Goal: Task Accomplishment & Management: Manage account settings

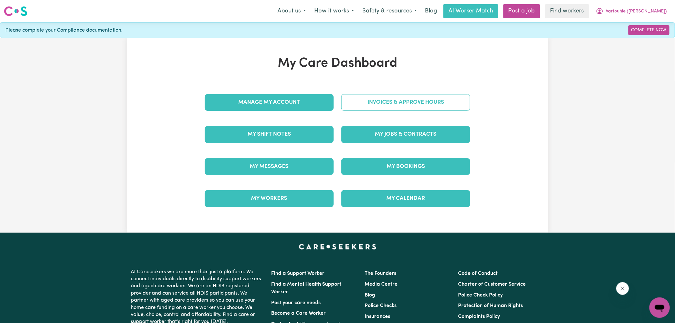
click at [373, 94] on link "Invoices & Approve Hours" at bounding box center [405, 102] width 129 height 17
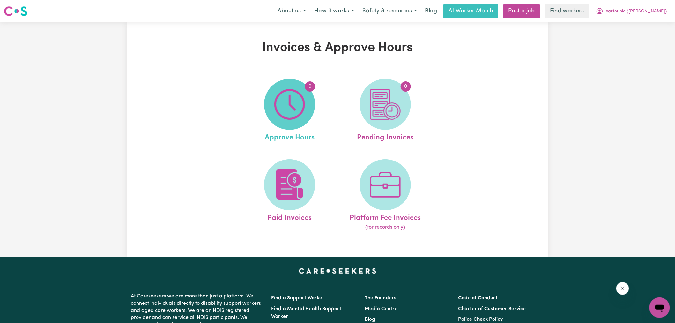
click at [290, 105] on img at bounding box center [289, 104] width 31 height 31
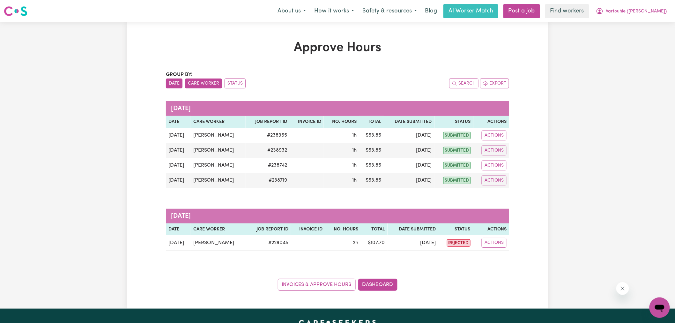
click at [199, 80] on button "Care Worker" at bounding box center [203, 83] width 37 height 10
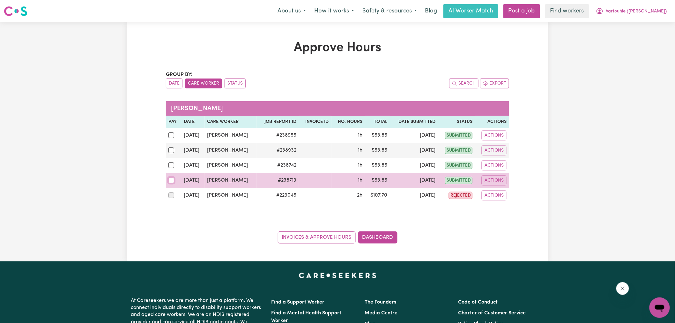
click at [172, 180] on input "checkbox" at bounding box center [171, 180] width 6 height 6
checkbox input "true"
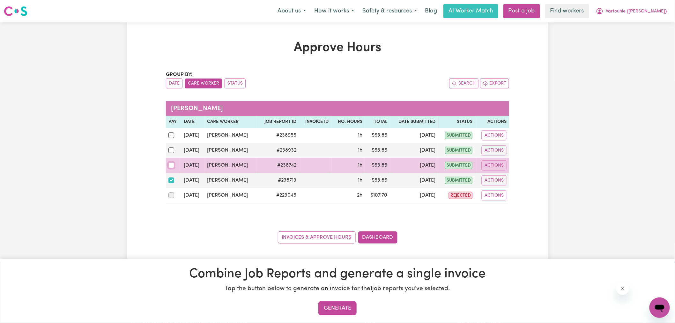
click at [171, 164] on input "checkbox" at bounding box center [171, 165] width 6 height 6
checkbox input "true"
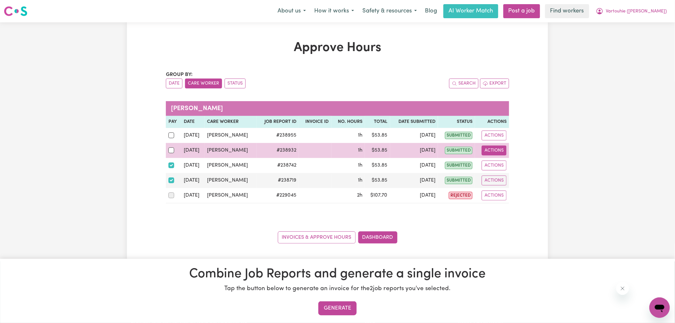
click at [492, 148] on button "Actions" at bounding box center [493, 150] width 25 height 10
click at [503, 163] on link "View Job Report" at bounding box center [507, 165] width 55 height 13
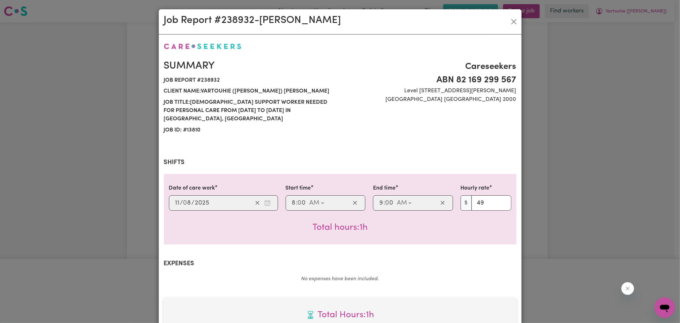
click at [577, 150] on div "Job Report # 238932 - [PERSON_NAME] Summary Job report # 238932 Client name: Va…" at bounding box center [340, 161] width 680 height 323
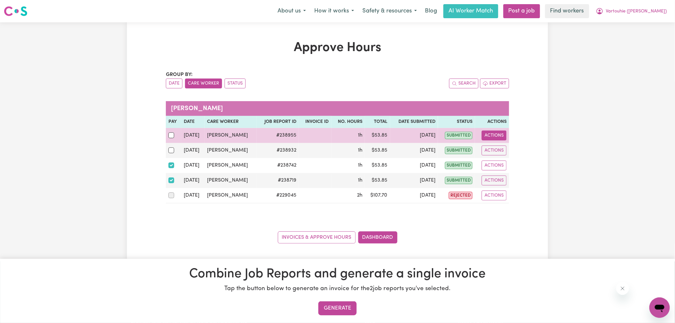
click at [494, 135] on button "Actions" at bounding box center [493, 135] width 25 height 10
click at [497, 148] on link "View Job Report" at bounding box center [507, 150] width 55 height 13
select select "pm"
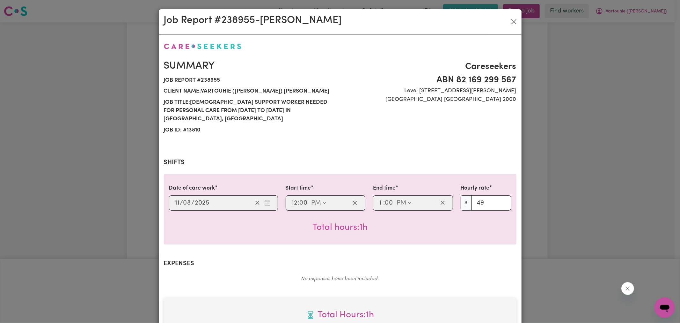
click at [586, 143] on div "Job Report # 238955 - [PERSON_NAME] Summary Job report # 238955 Client name: Va…" at bounding box center [340, 161] width 680 height 323
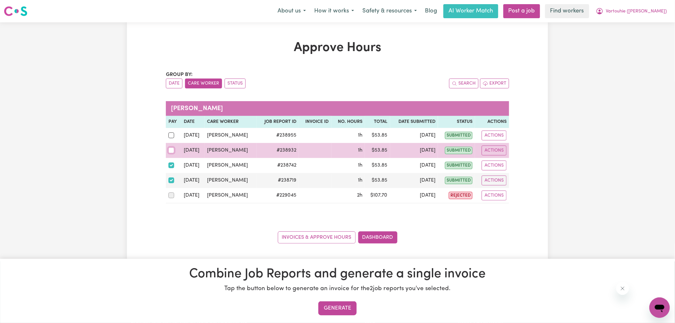
click at [169, 149] on input "checkbox" at bounding box center [171, 150] width 6 height 6
checkbox input "true"
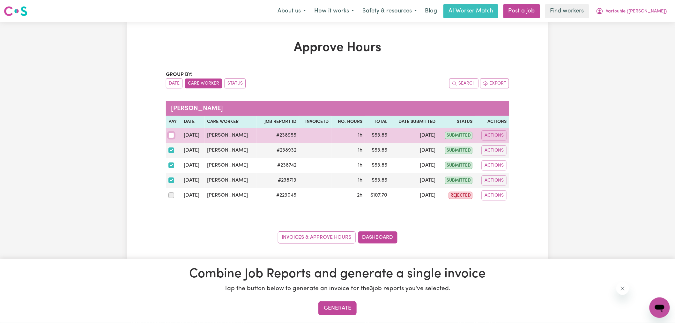
click at [171, 136] on input "checkbox" at bounding box center [171, 135] width 6 height 6
checkbox input "true"
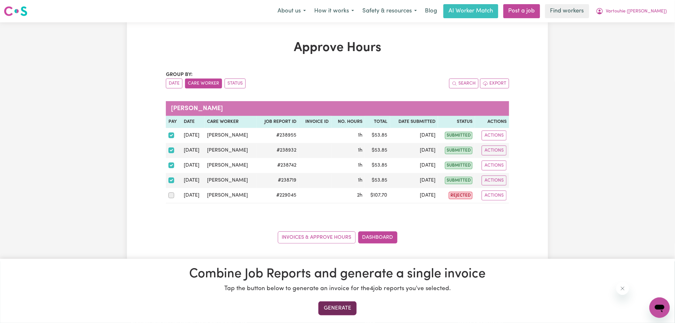
click at [347, 303] on button "Generate" at bounding box center [337, 308] width 38 height 14
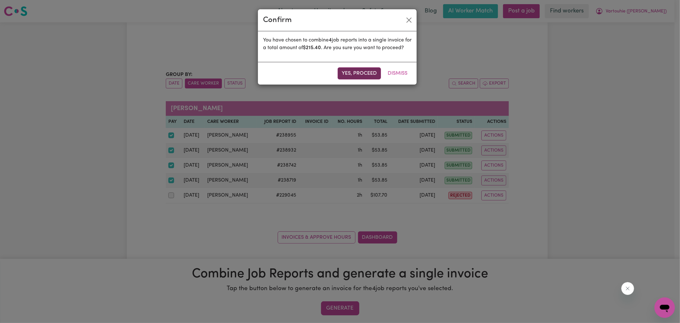
click at [371, 79] on button "Yes, proceed" at bounding box center [359, 73] width 43 height 12
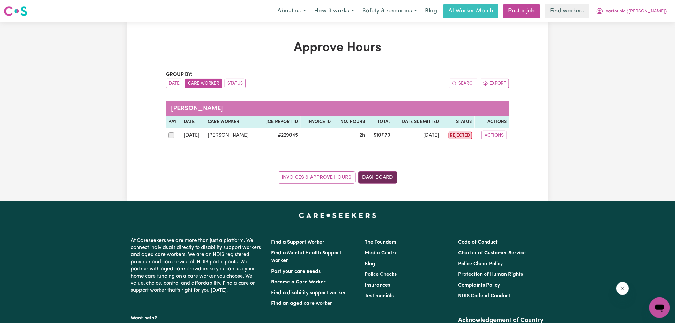
click at [388, 172] on link "Dashboard" at bounding box center [377, 177] width 39 height 12
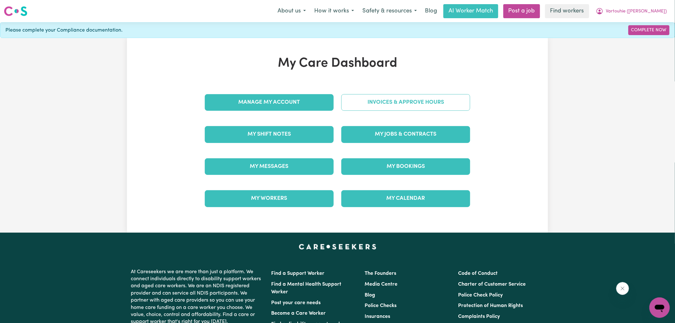
click at [396, 107] on link "Invoices & Approve Hours" at bounding box center [405, 102] width 129 height 17
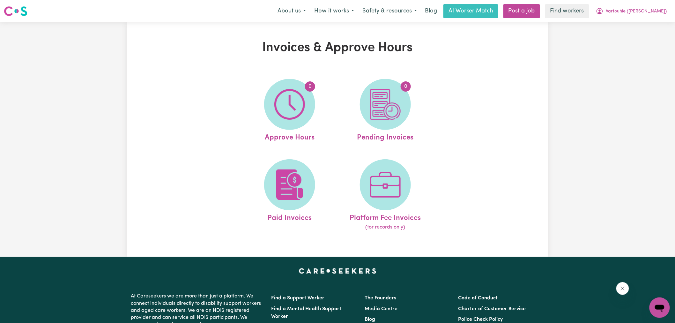
click at [398, 108] on img at bounding box center [385, 104] width 31 height 31
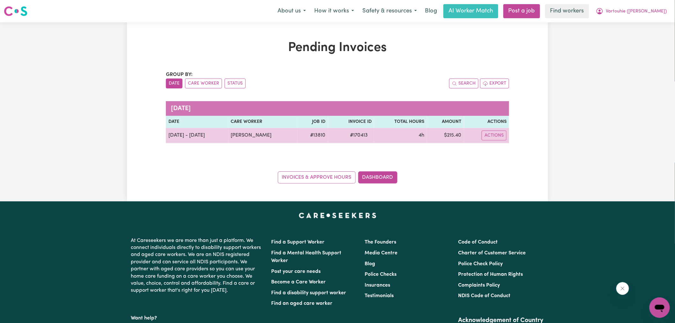
click at [367, 132] on span "# 170413" at bounding box center [359, 135] width 26 height 8
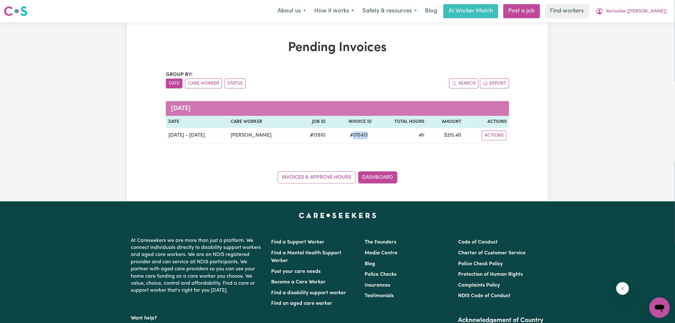
copy span "170413"
drag, startPoint x: 645, startPoint y: 53, endPoint x: 636, endPoint y: 8, distance: 45.5
click at [645, 53] on div "Pending Invoices Group by: Date Care Worker Status Search Export [DATE] Date Ca…" at bounding box center [337, 111] width 675 height 179
click at [636, 6] on button "Vartouhie ([PERSON_NAME])" at bounding box center [630, 10] width 79 height 13
click at [636, 39] on link "Logout" at bounding box center [645, 37] width 50 height 12
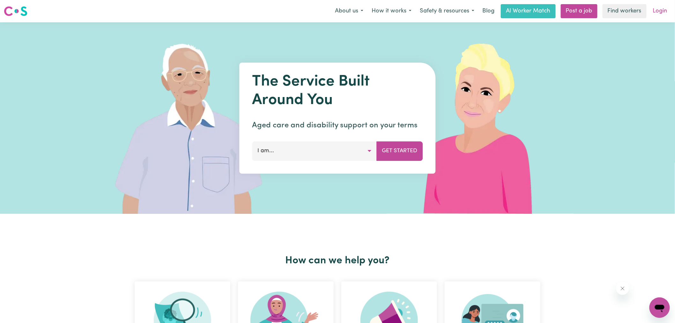
click at [661, 8] on link "Login" at bounding box center [660, 11] width 22 height 14
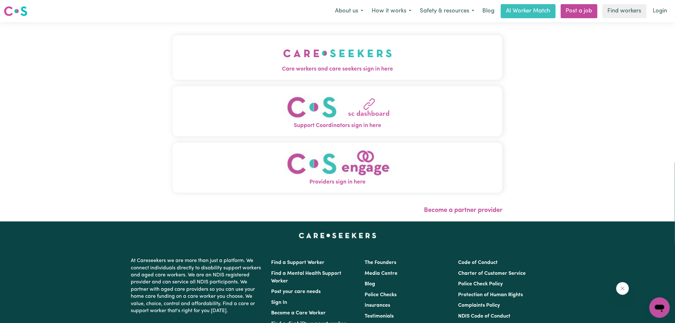
click at [358, 59] on img "Care workers and care seekers sign in here" at bounding box center [337, 53] width 109 height 24
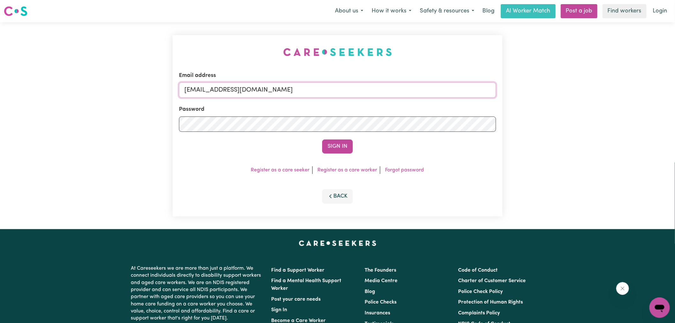
drag, startPoint x: 370, startPoint y: 92, endPoint x: 135, endPoint y: 87, distance: 235.6
click at [135, 87] on div "Email address [EMAIL_ADDRESS][DOMAIN_NAME] Password Sign In Register as a care …" at bounding box center [337, 125] width 675 height 207
type input "[PERSON_NAME][EMAIL_ADDRESS][DOMAIN_NAME]"
click at [322, 139] on button "Sign In" at bounding box center [337, 146] width 31 height 14
